Goal: Task Accomplishment & Management: Manage account settings

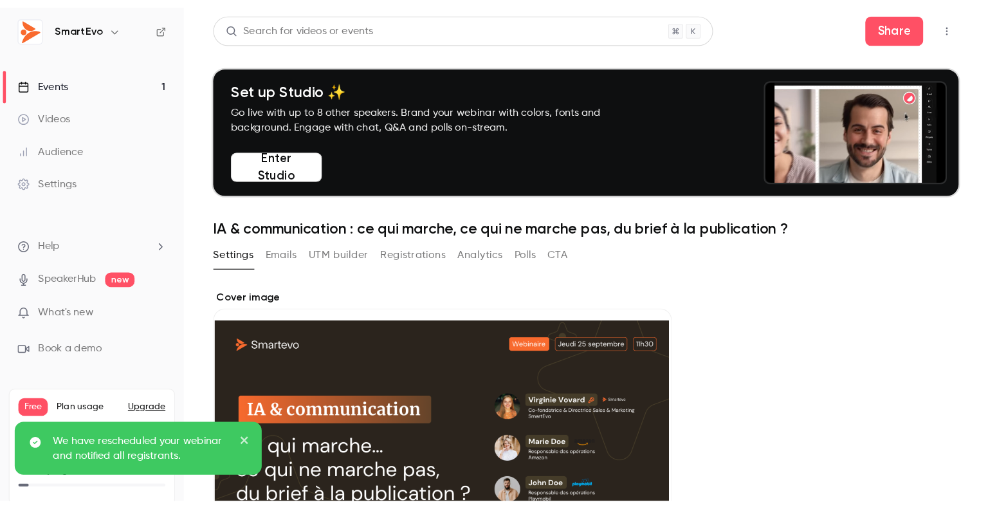
scroll to position [64, 0]
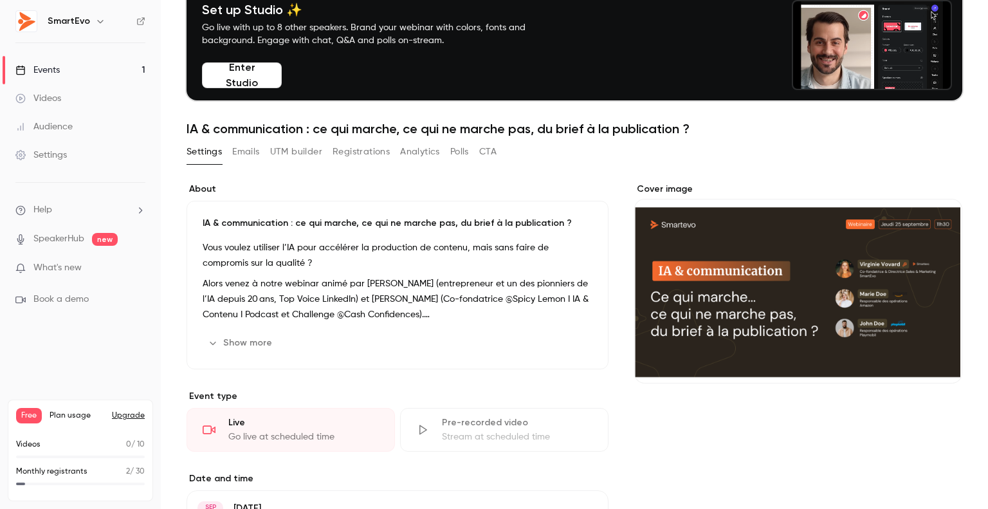
click at [680, 239] on div "Cover image" at bounding box center [798, 283] width 328 height 201
click at [0, 0] on input "Cover image" at bounding box center [0, 0] width 0 height 0
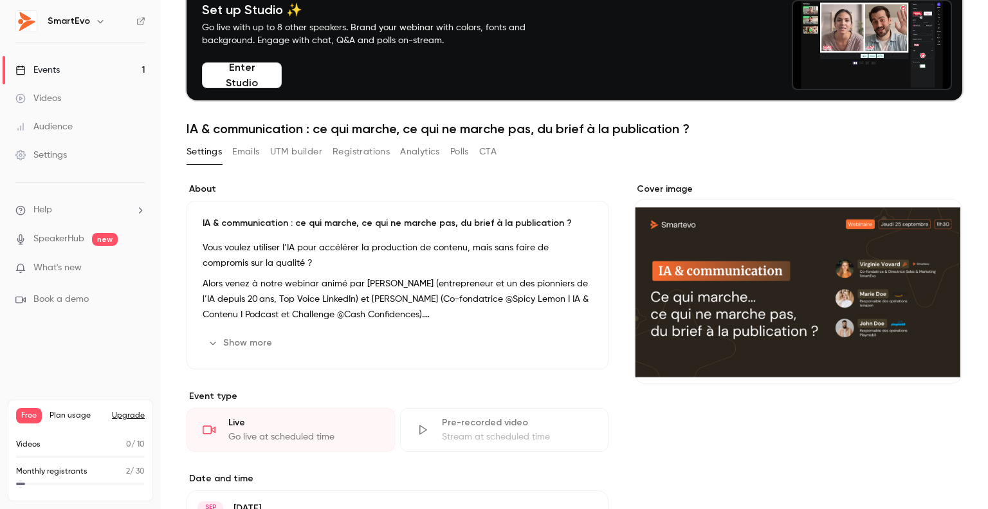
click at [252, 151] on button "Emails" at bounding box center [245, 151] width 27 height 21
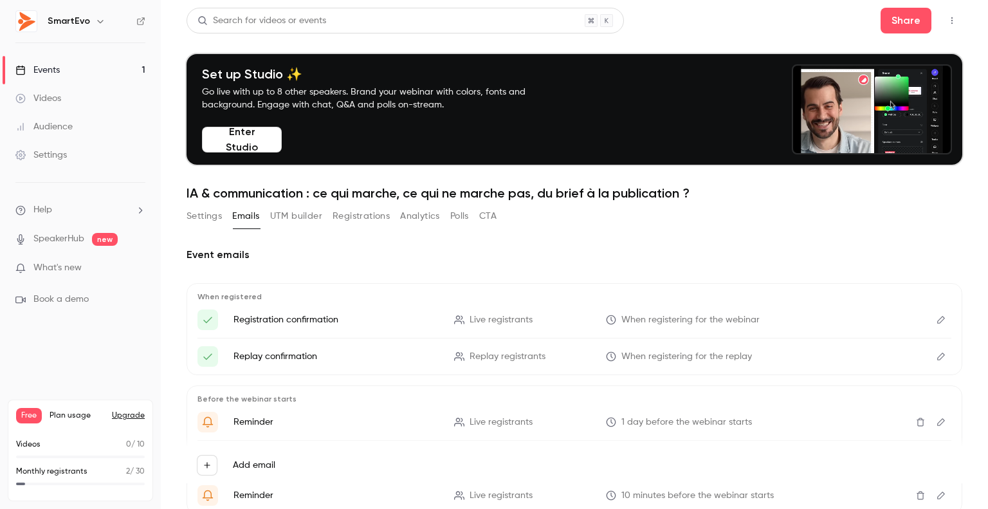
click at [201, 221] on button "Settings" at bounding box center [204, 216] width 35 height 21
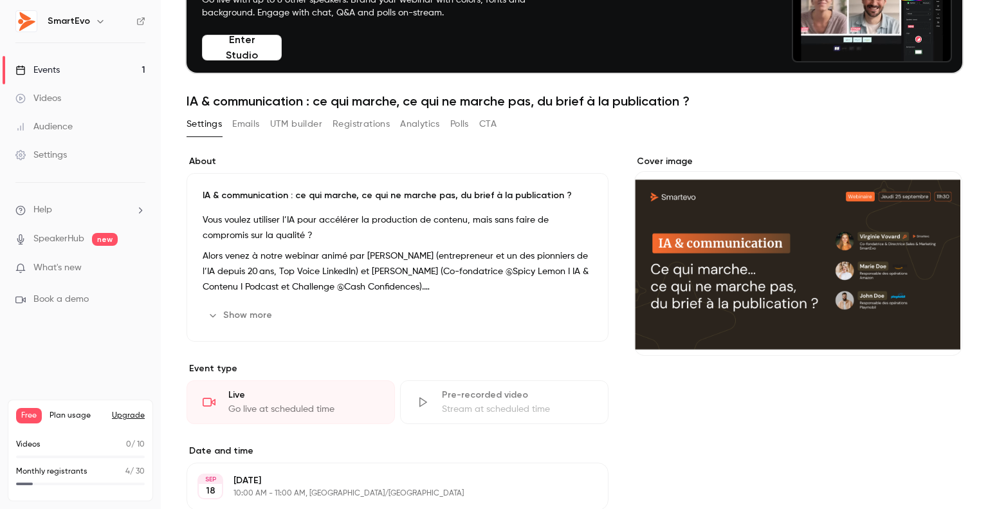
scroll to position [129, 0]
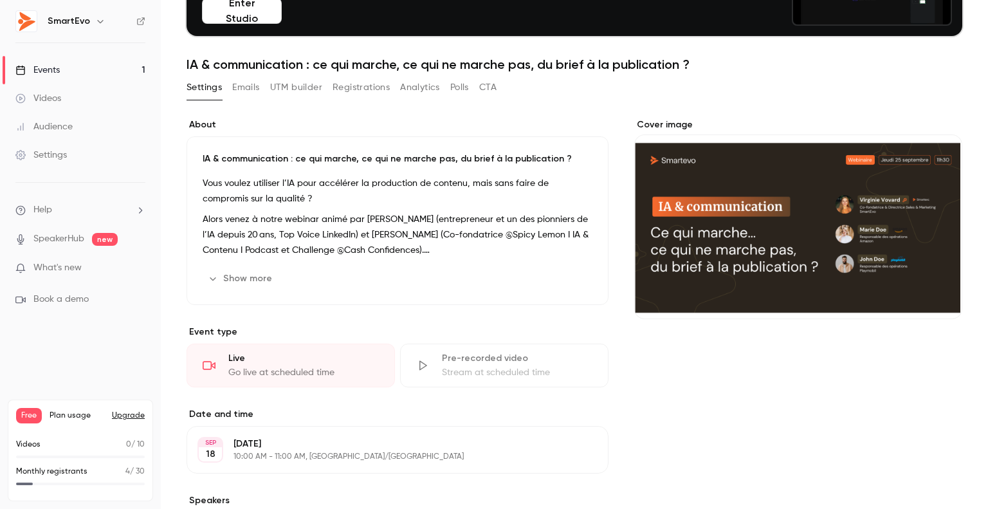
click at [73, 23] on h6 "SmartEvo" at bounding box center [69, 21] width 42 height 13
click at [146, 23] on nav "SmartEvo Events 1 Videos Audience Settings Help SpeakerHub new What's new Book …" at bounding box center [80, 254] width 161 height 509
click at [31, 17] on img at bounding box center [26, 21] width 21 height 21
click at [97, 23] on icon "button" at bounding box center [100, 21] width 10 height 10
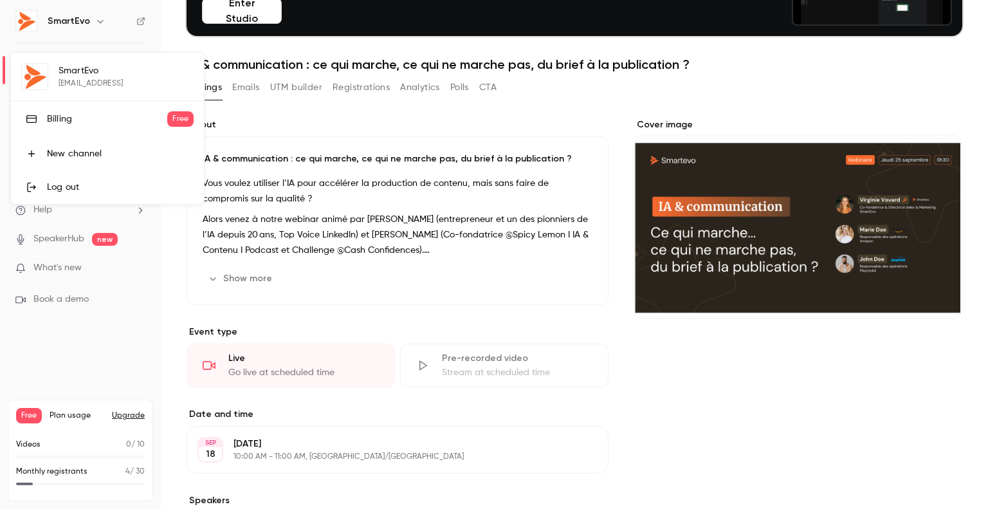
click at [428, 284] on div at bounding box center [494, 254] width 988 height 509
click at [62, 74] on link "Events 1" at bounding box center [80, 70] width 161 height 28
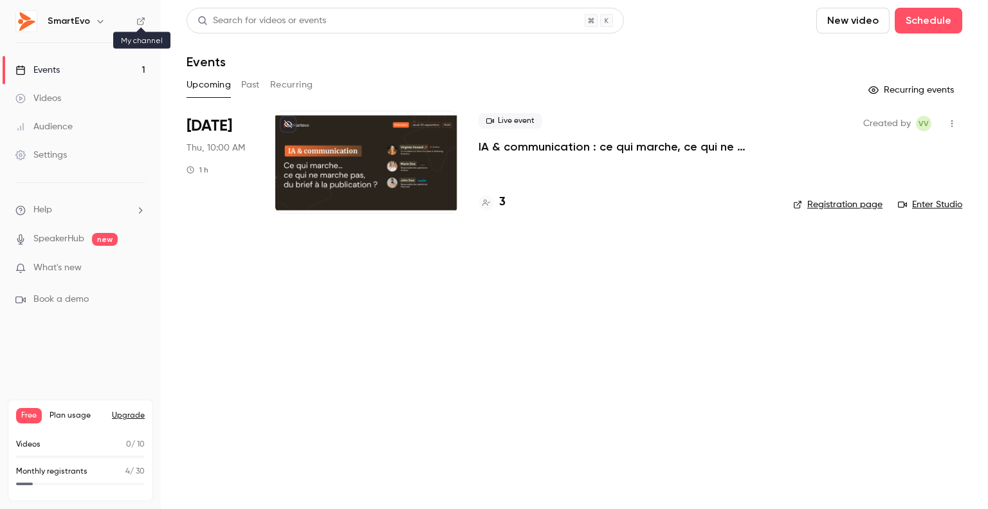
click at [140, 22] on icon at bounding box center [141, 21] width 8 height 8
click at [82, 65] on link "Events 1" at bounding box center [80, 70] width 161 height 28
click at [72, 154] on link "Settings" at bounding box center [80, 155] width 161 height 28
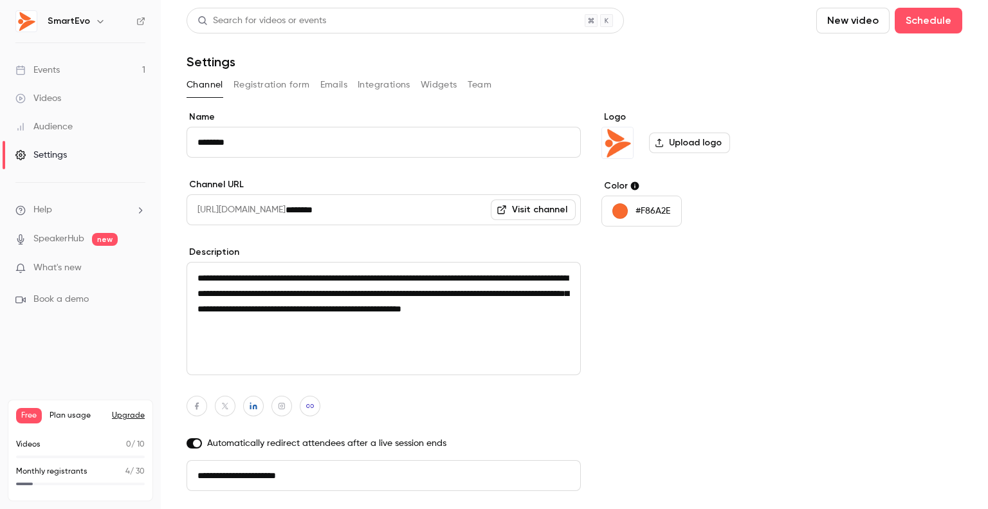
click at [683, 141] on label "Upload logo" at bounding box center [689, 142] width 81 height 21
click at [0, 0] on input "Upload logo" at bounding box center [0, 0] width 0 height 0
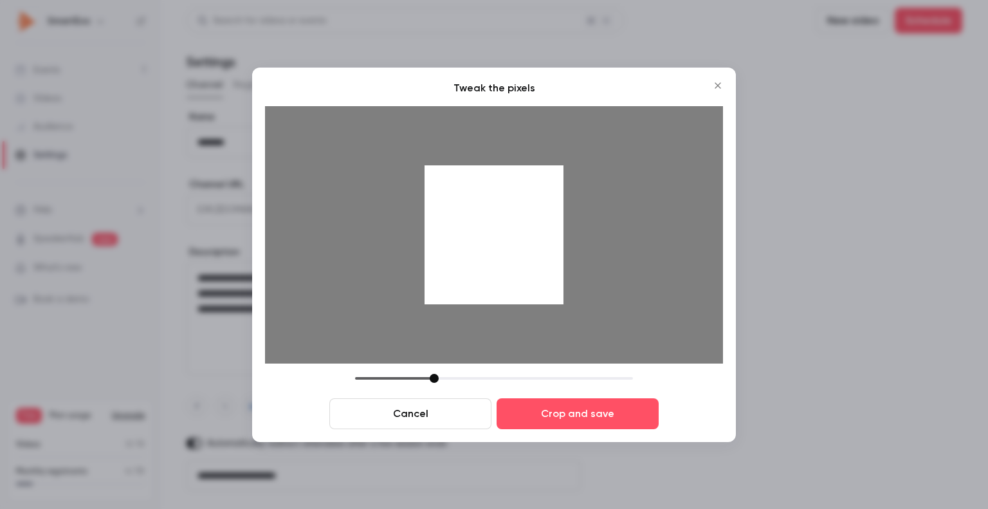
drag, startPoint x: 448, startPoint y: 381, endPoint x: 435, endPoint y: 382, distance: 12.9
click at [435, 382] on div at bounding box center [434, 378] width 9 height 9
click at [603, 424] on button "Crop and save" at bounding box center [578, 413] width 162 height 31
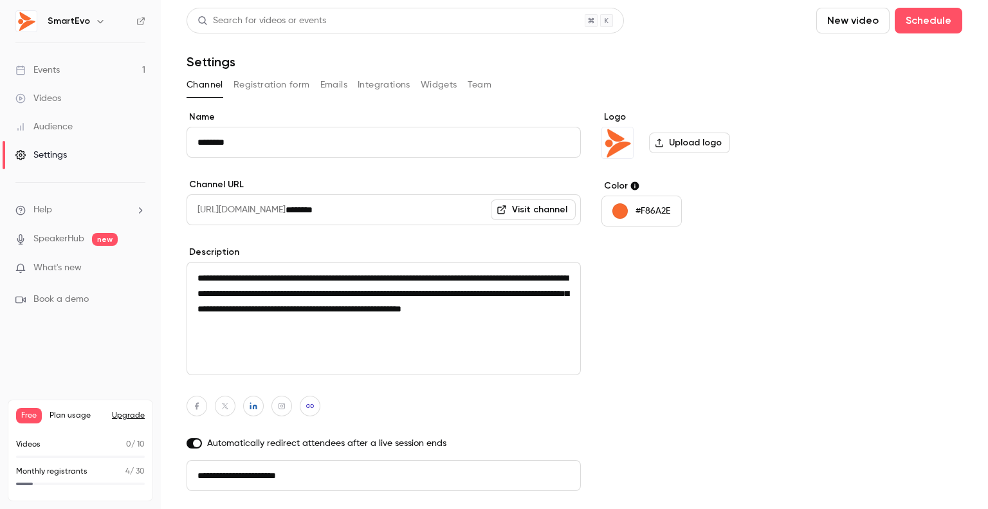
click at [22, 25] on img at bounding box center [26, 21] width 21 height 21
click at [140, 20] on icon at bounding box center [140, 21] width 9 height 9
